Goal: Task Accomplishment & Management: Manage account settings

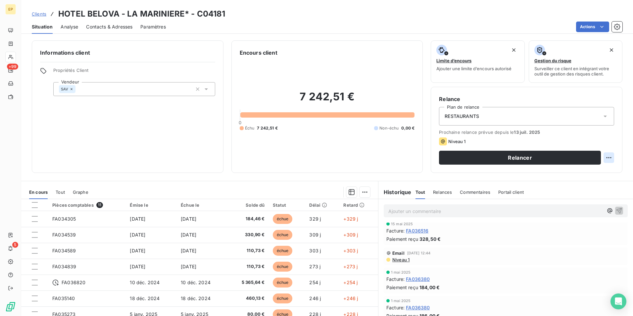
click at [606, 157] on html "EP +99 5 Clients HOTEL BELOVA - LA MARINIERE* - C04181 Situation Analyse Contac…" at bounding box center [316, 158] width 633 height 316
click at [574, 173] on div "Replanifier cette action" at bounding box center [576, 172] width 59 height 11
select select "7"
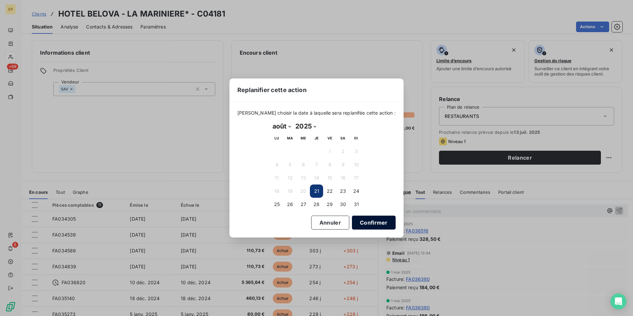
click at [358, 221] on button "Confirmer" at bounding box center [374, 223] width 44 height 14
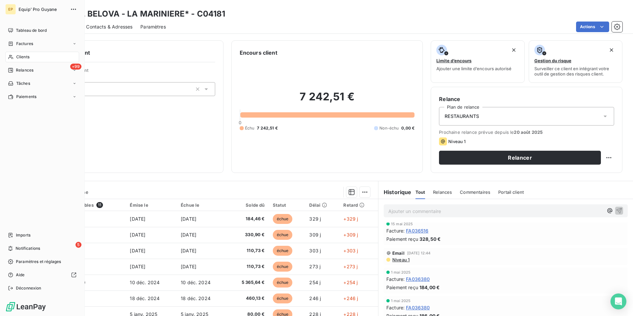
click at [23, 55] on span "Clients" at bounding box center [22, 57] width 13 height 6
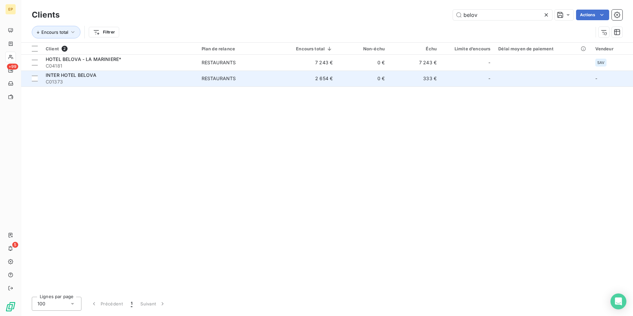
click at [64, 76] on span "INTER HOTEL BELOVA" at bounding box center [71, 75] width 51 height 6
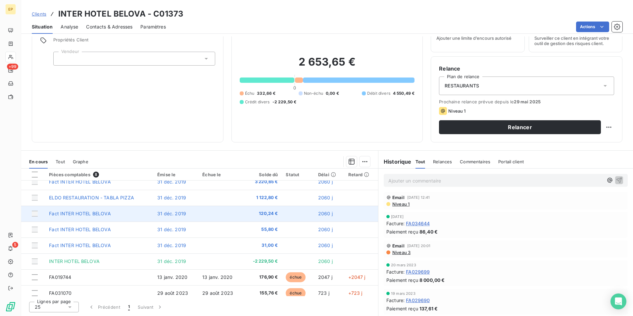
scroll to position [12, 0]
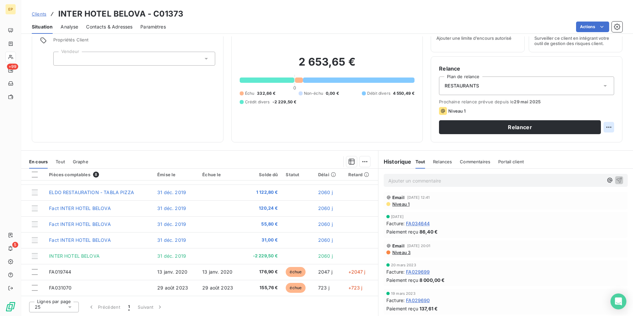
click at [603, 128] on html "EP +99 5 Clients INTER HOTEL BELOVA - C01373 Situation Analyse Contacts & Adres…" at bounding box center [316, 158] width 633 height 316
click at [564, 141] on div "Replanifier cette action" at bounding box center [576, 142] width 59 height 11
select select "7"
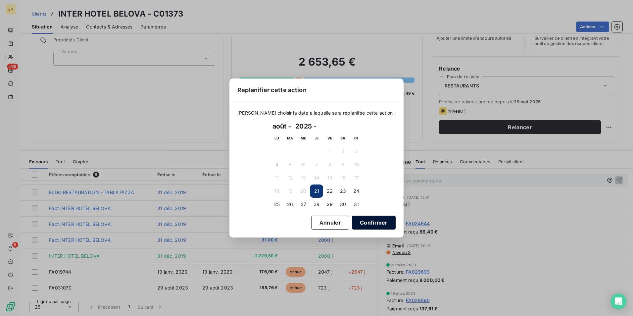
click at [368, 225] on button "Confirmer" at bounding box center [374, 223] width 44 height 14
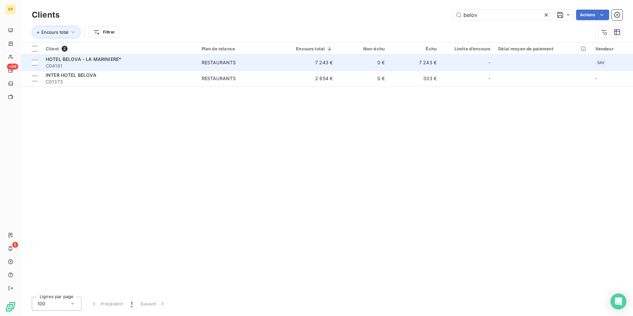
click at [102, 61] on span "HOTEL BELOVA - LA MARINIERE*" at bounding box center [84, 59] width 76 height 6
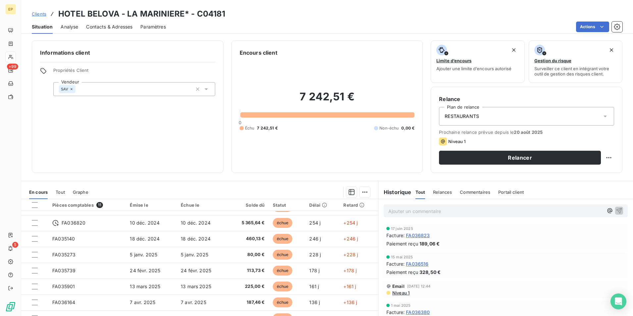
click at [452, 142] on span "Niveau 1" at bounding box center [457, 141] width 17 height 5
click at [439, 142] on icon at bounding box center [443, 141] width 8 height 8
click at [604, 158] on html "EP +99 5 Clients HOTEL BELOVA - LA MARINIERE* - C04181 Situation Analyse Contac…" at bounding box center [316, 158] width 633 height 316
click at [573, 173] on div "Replanifier cette action" at bounding box center [576, 172] width 59 height 11
select select "7"
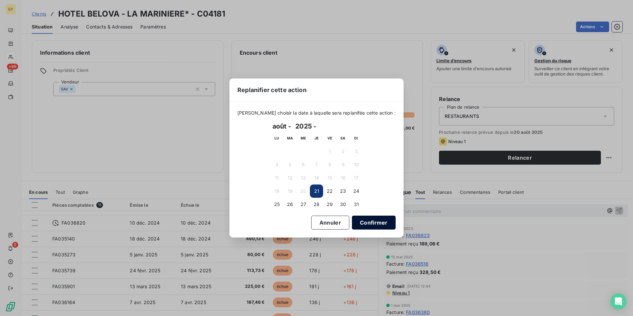
click at [364, 222] on button "Confirmer" at bounding box center [374, 223] width 44 height 14
